Goal: Transaction & Acquisition: Purchase product/service

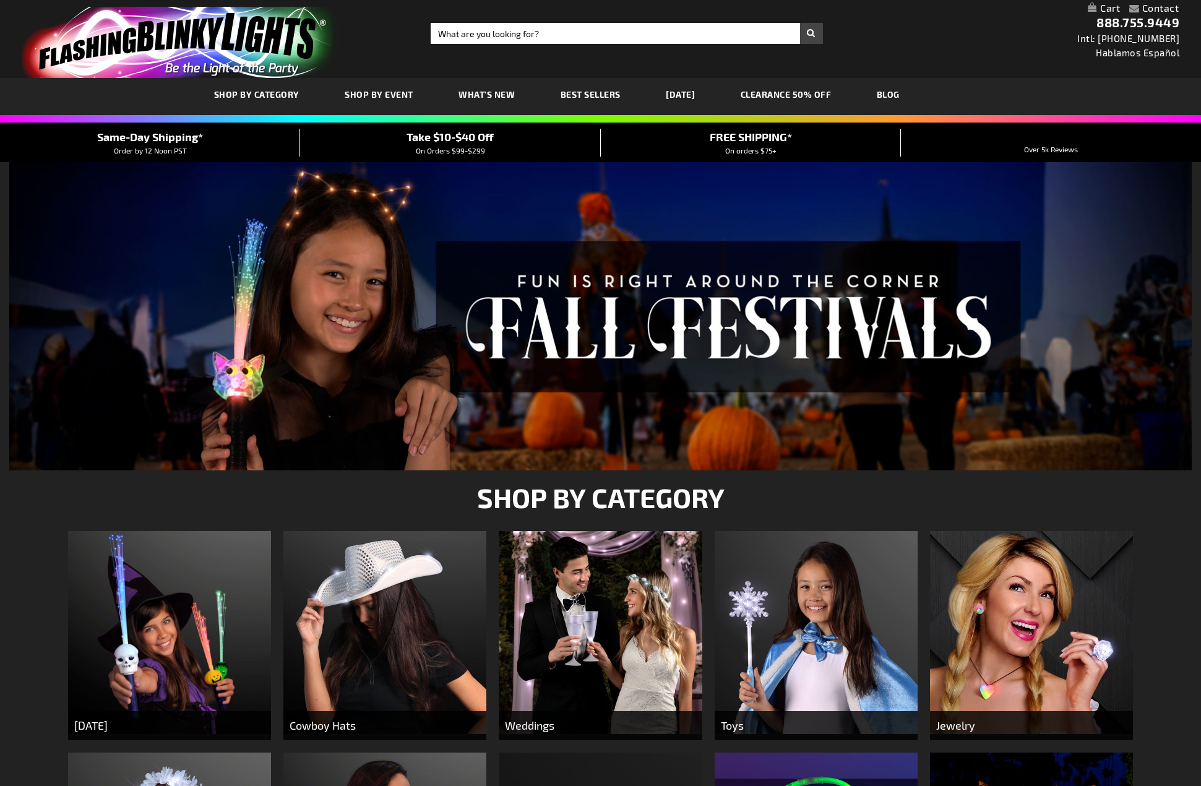
click at [405, 97] on span "SHOP BY EVENT" at bounding box center [379, 94] width 69 height 11
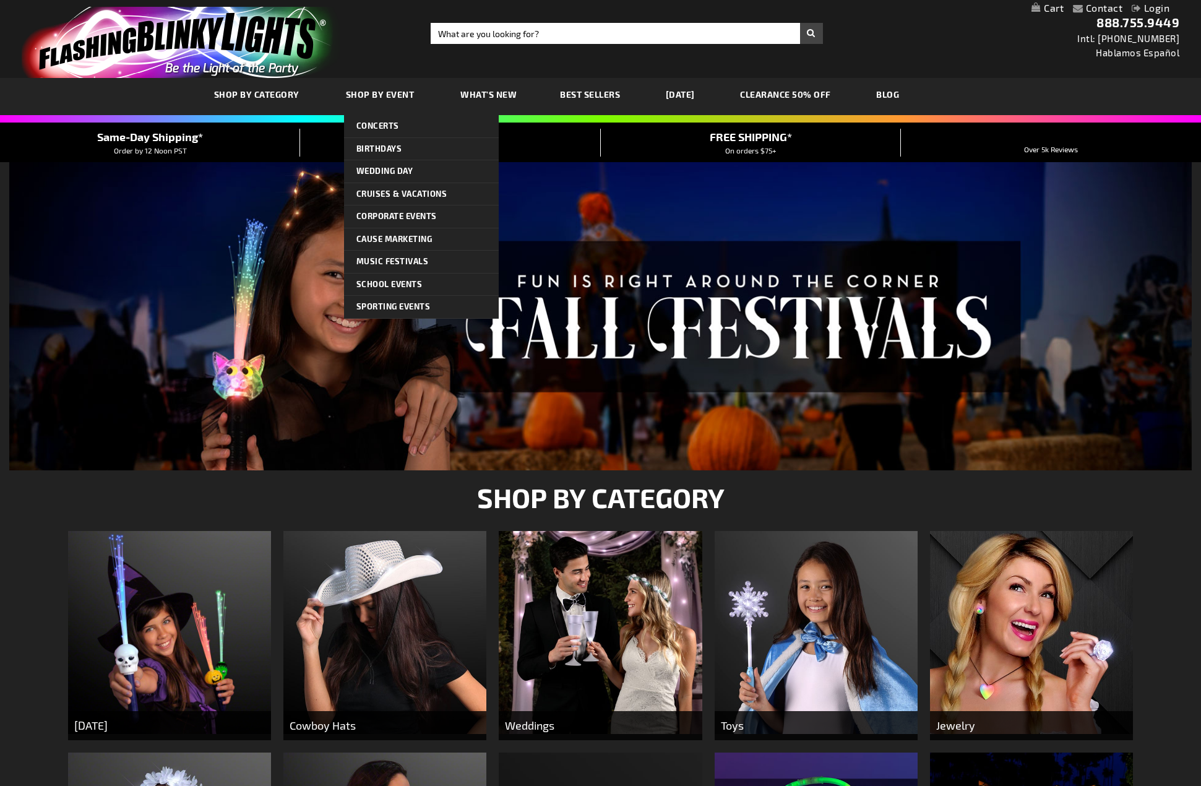
click at [390, 93] on span "Shop By Event" at bounding box center [380, 94] width 69 height 11
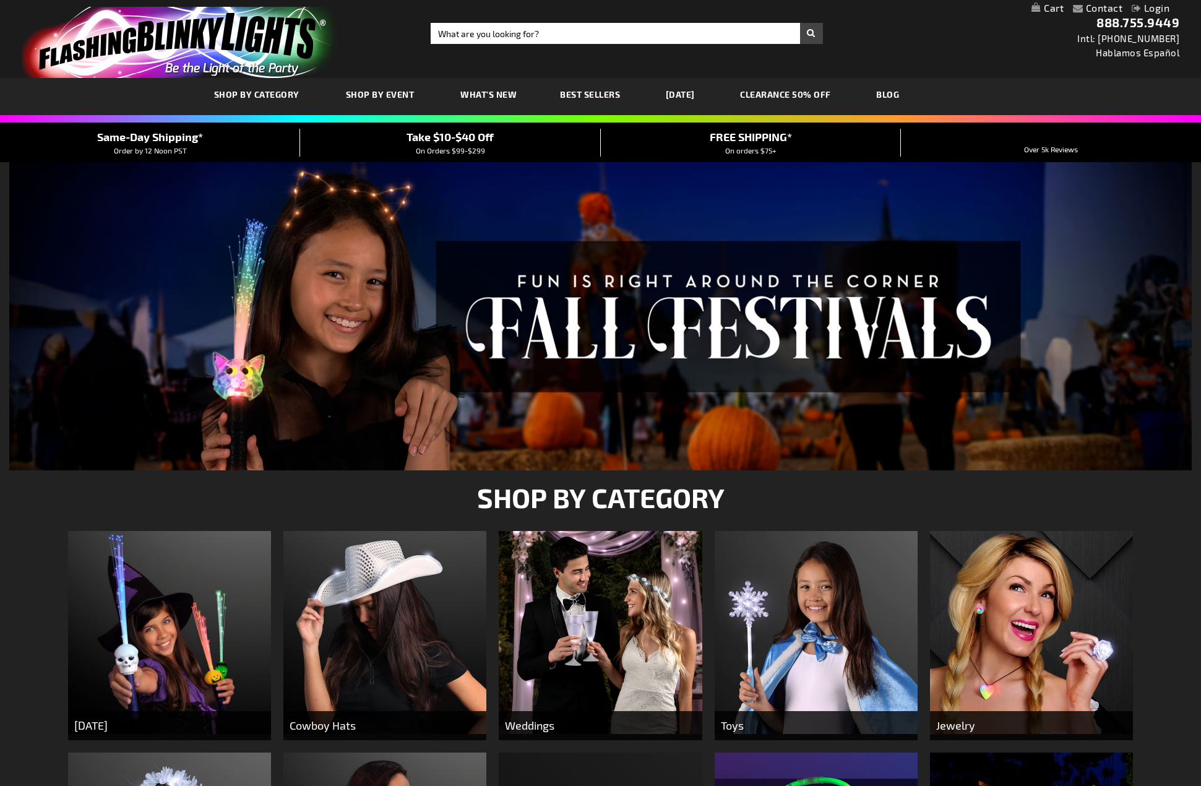
drag, startPoint x: 1138, startPoint y: 425, endPoint x: 1151, endPoint y: 171, distance: 254.0
click at [535, 30] on input "Search" at bounding box center [627, 33] width 392 height 21
type input "ice cube"
click at [800, 23] on button "Search" at bounding box center [811, 33] width 23 height 21
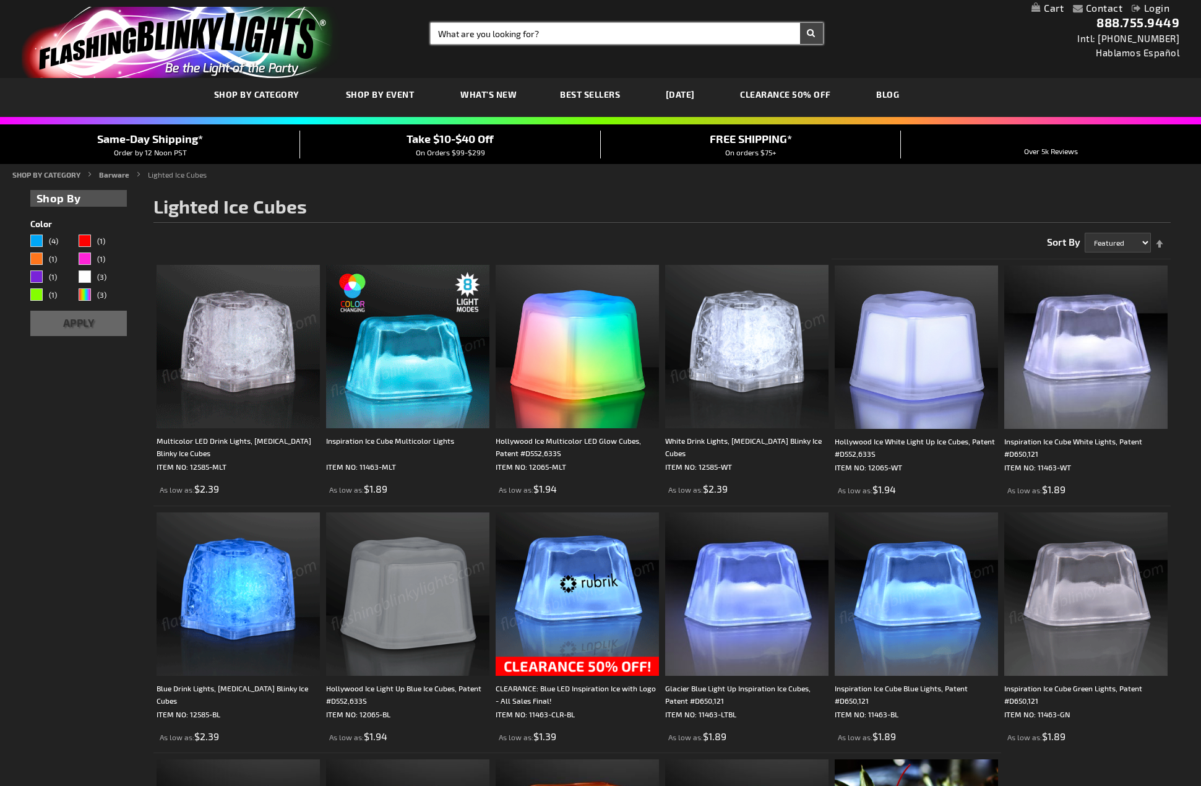
click at [565, 34] on input "Search" at bounding box center [627, 33] width 392 height 21
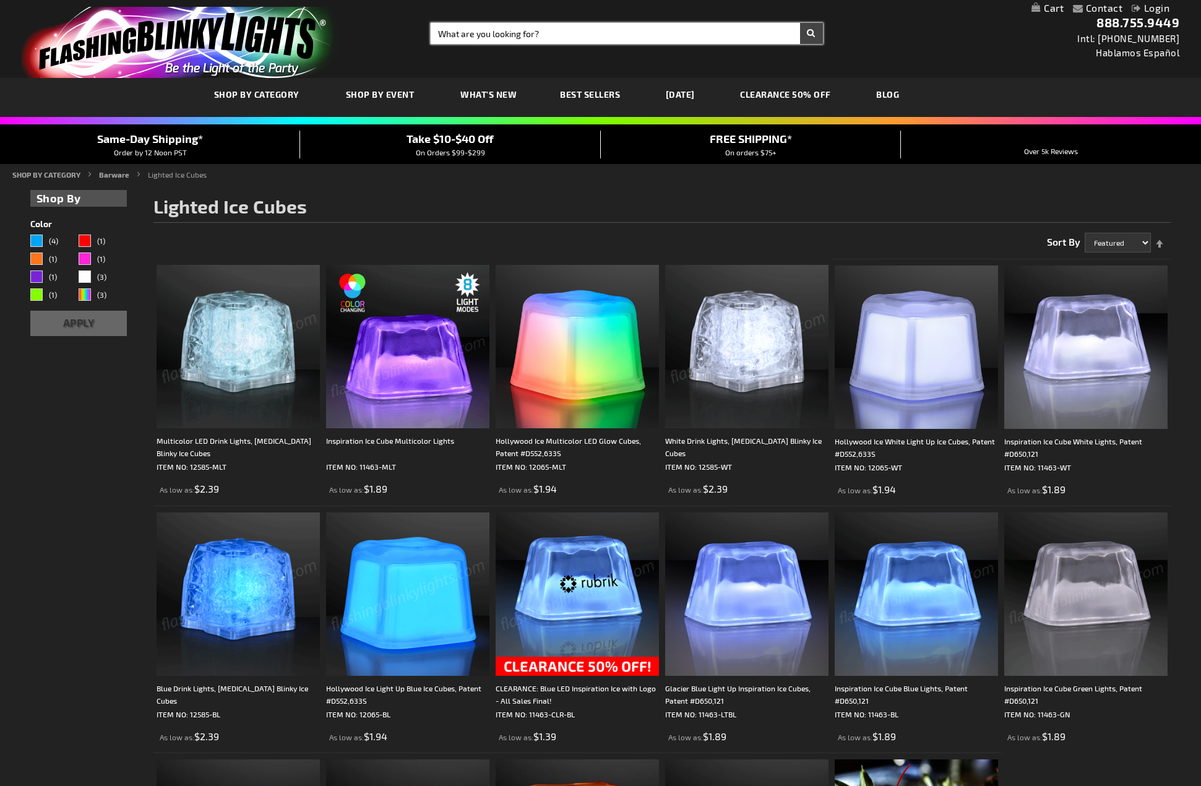
click at [567, 35] on input "Search" at bounding box center [627, 33] width 392 height 21
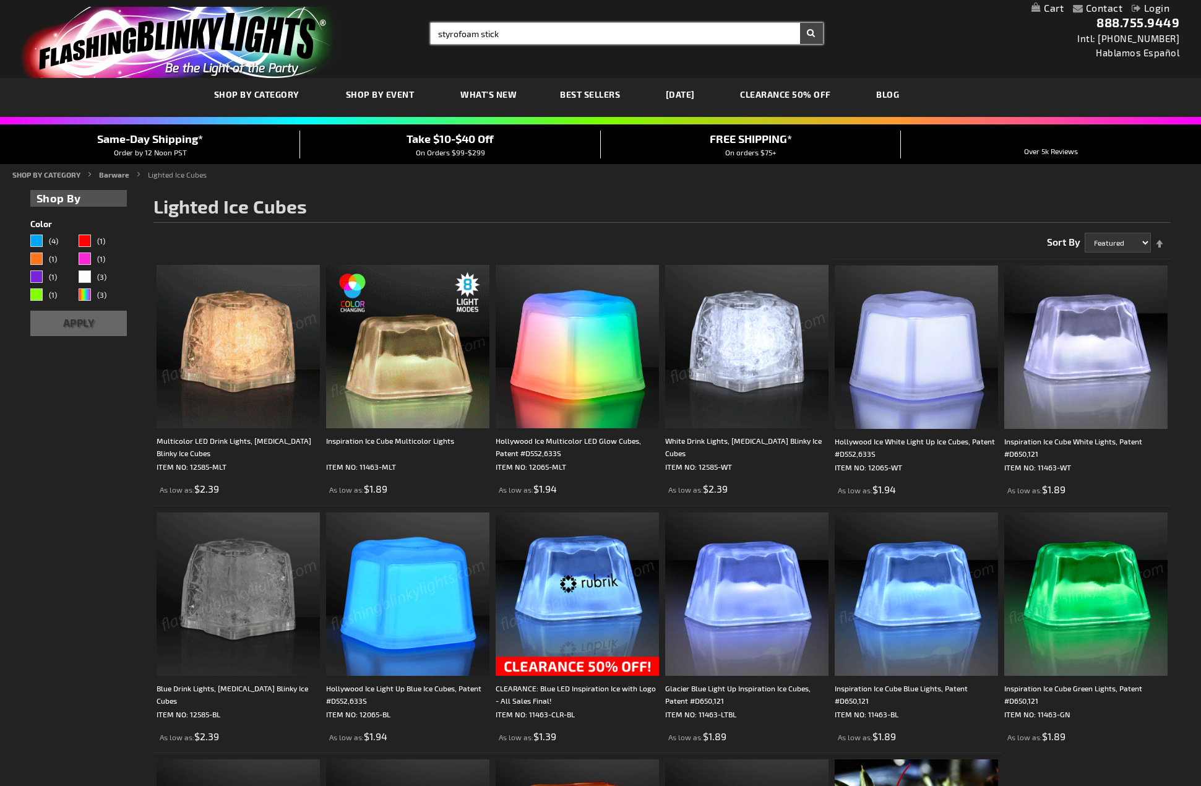
type input "styrofoam stick"
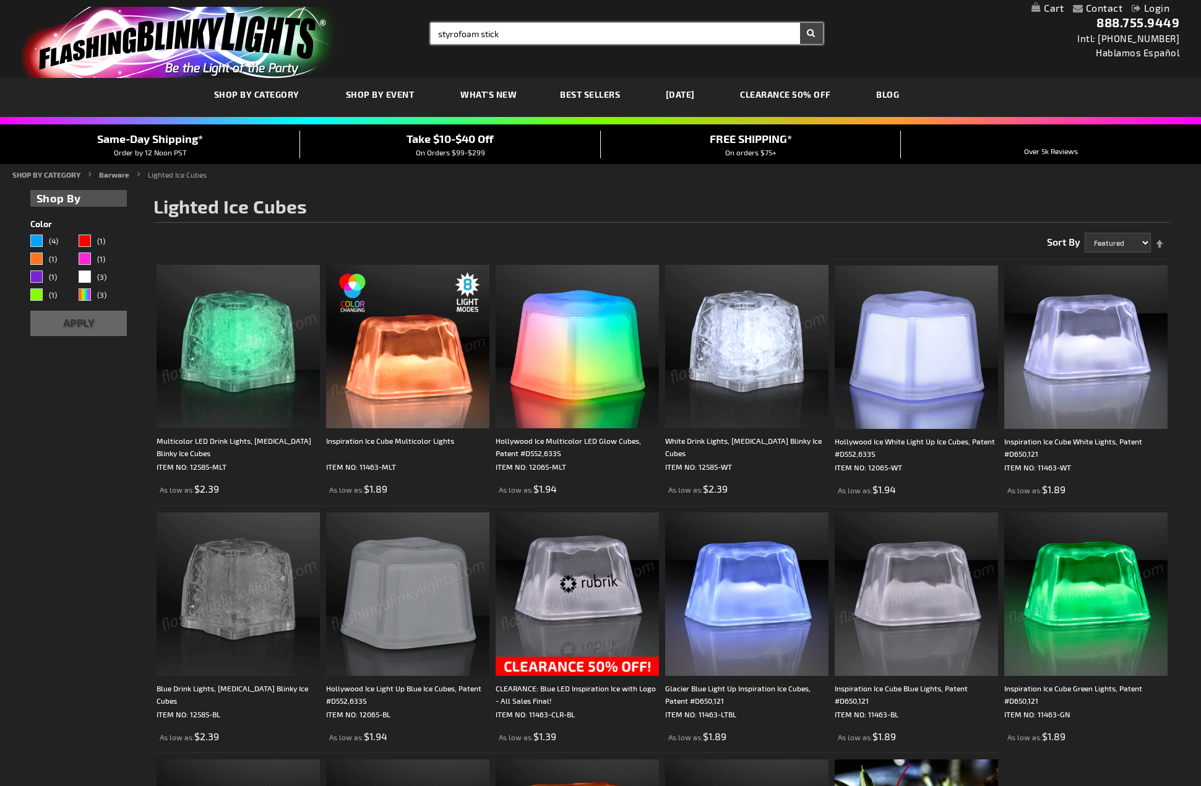
click at [800, 23] on button "Search" at bounding box center [811, 33] width 23 height 21
